Goal: Task Accomplishment & Management: Manage account settings

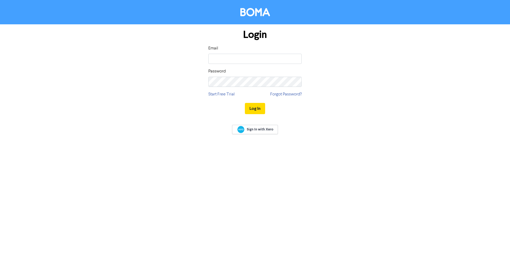
type input "[PERSON_NAME][EMAIL_ADDRESS][DOMAIN_NAME]"
click at [256, 109] on button "Log In" at bounding box center [255, 108] width 20 height 11
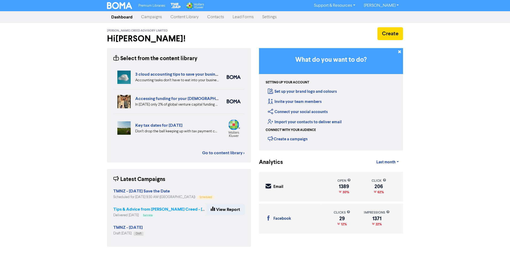
click at [173, 208] on strong "Tips & Advice from [PERSON_NAME] Creed - [DATE]" at bounding box center [163, 208] width 101 height 5
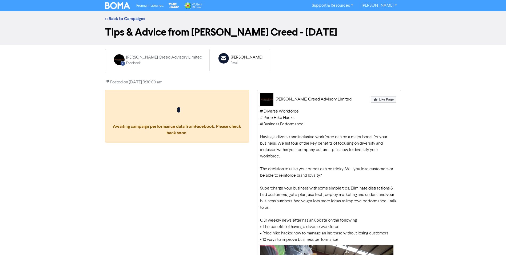
click at [234, 58] on div "[PERSON_NAME]" at bounding box center [247, 57] width 32 height 6
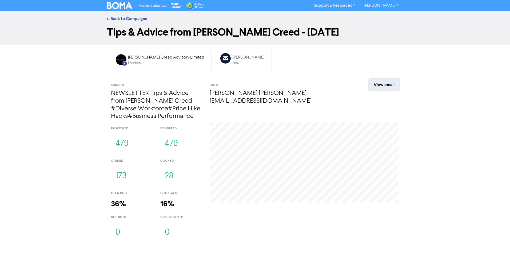
click at [383, 84] on link "View email" at bounding box center [384, 84] width 30 height 11
click at [398, 5] on link "[PERSON_NAME]" at bounding box center [381, 5] width 43 height 9
click at [387, 17] on button "Log Out" at bounding box center [381, 16] width 42 height 6
